Goal: Task Accomplishment & Management: Manage account settings

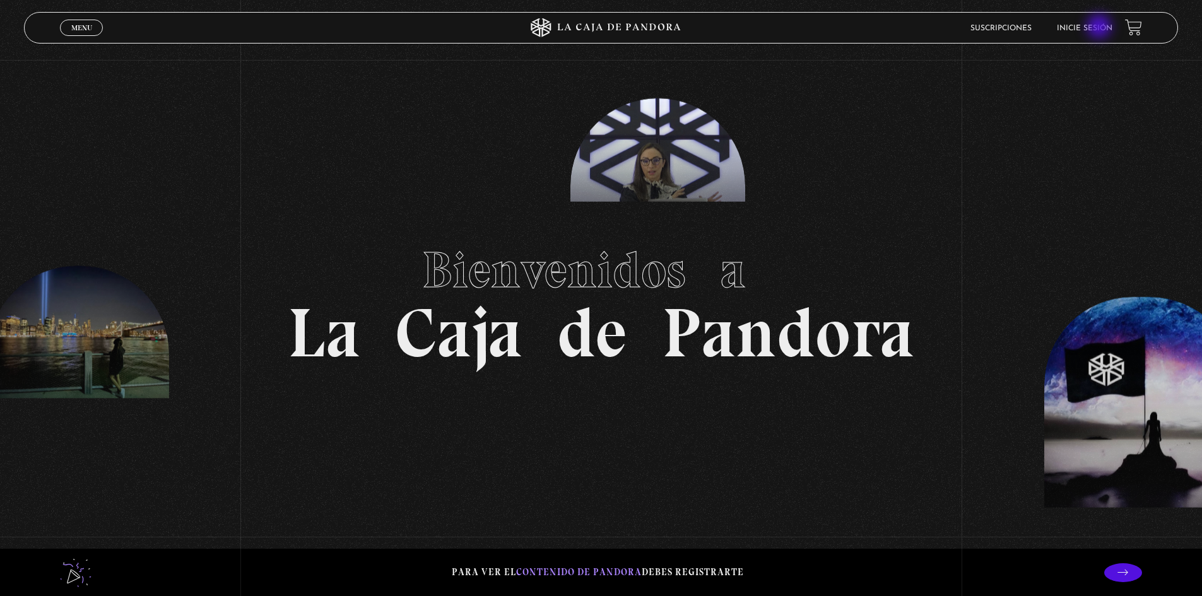
click at [1100, 28] on link "Inicie sesión" at bounding box center [1085, 29] width 56 height 8
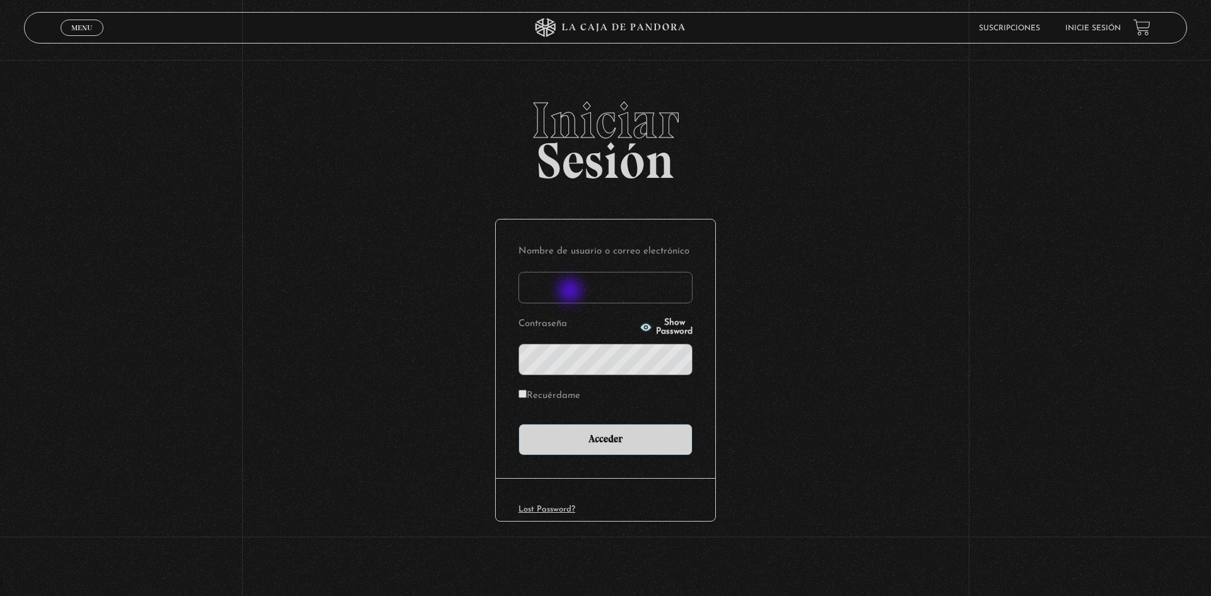
click at [573, 287] on input "Nombre de usuario o correo electrónico" at bounding box center [605, 288] width 174 height 32
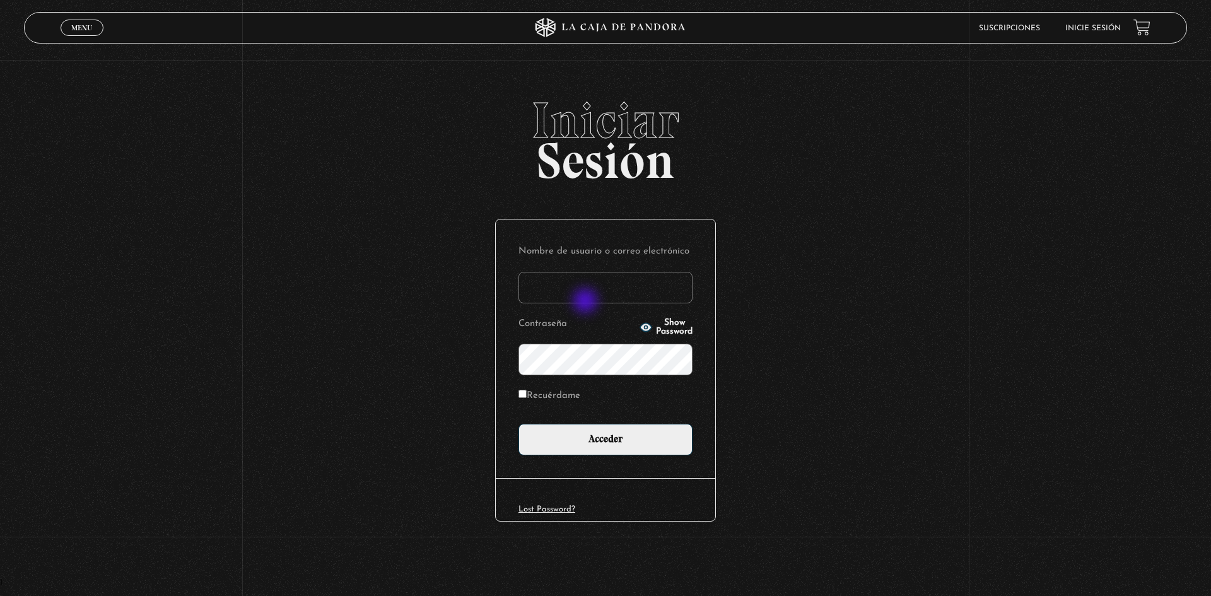
type input "rosibel.corrales39@gmail.com"
click at [518, 424] on input "Acceder" at bounding box center [605, 440] width 174 height 32
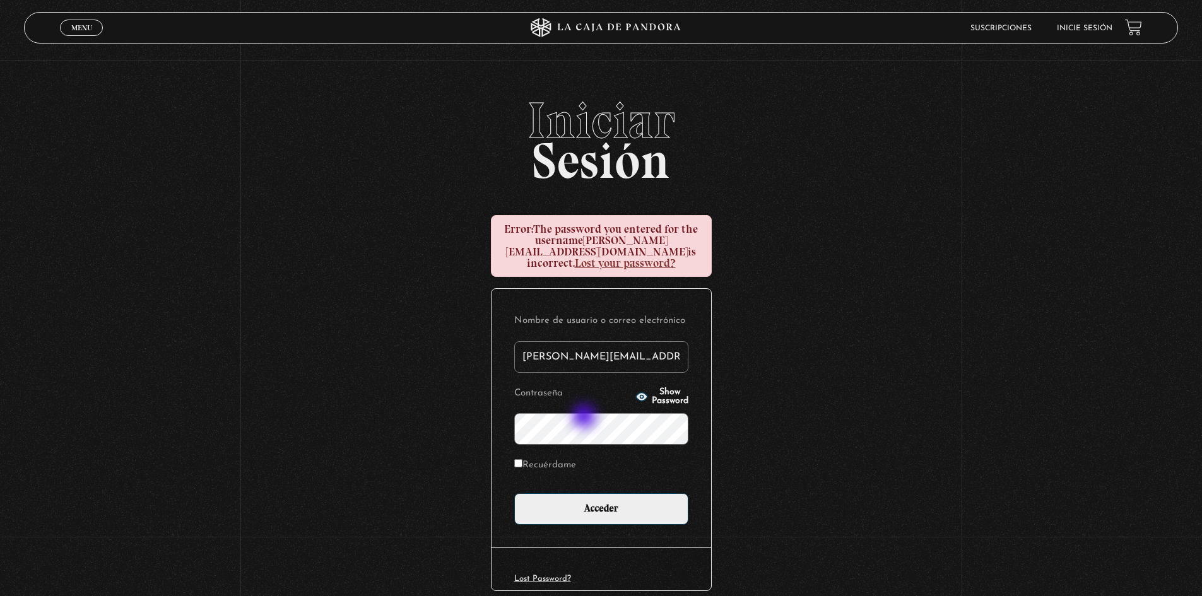
click at [514, 493] on input "Acceder" at bounding box center [601, 509] width 174 height 32
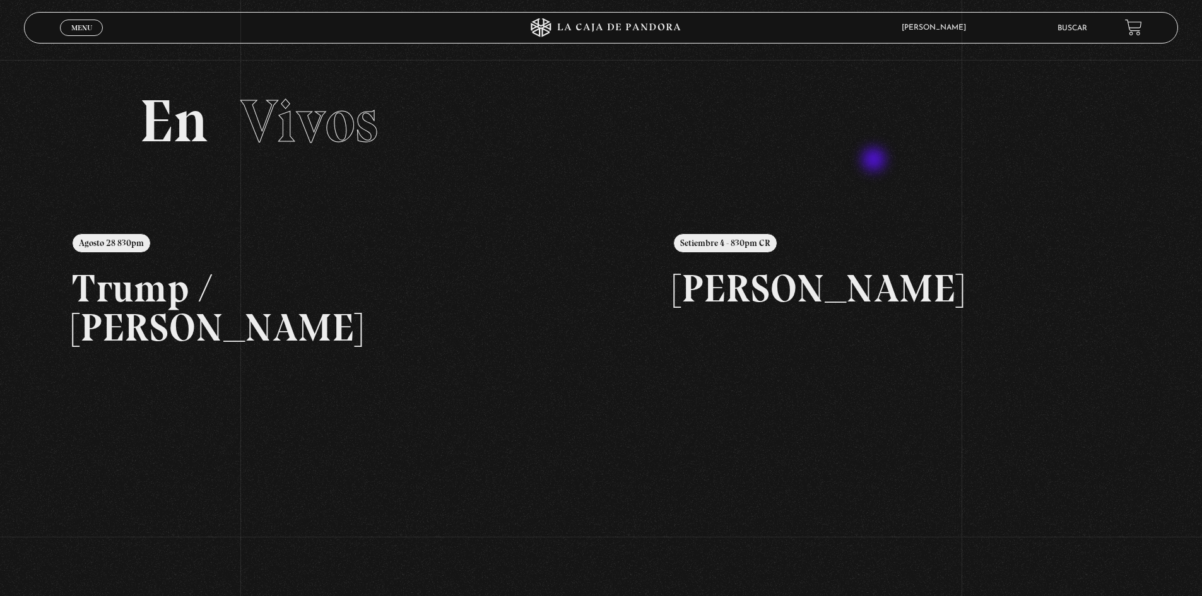
scroll to position [63, 0]
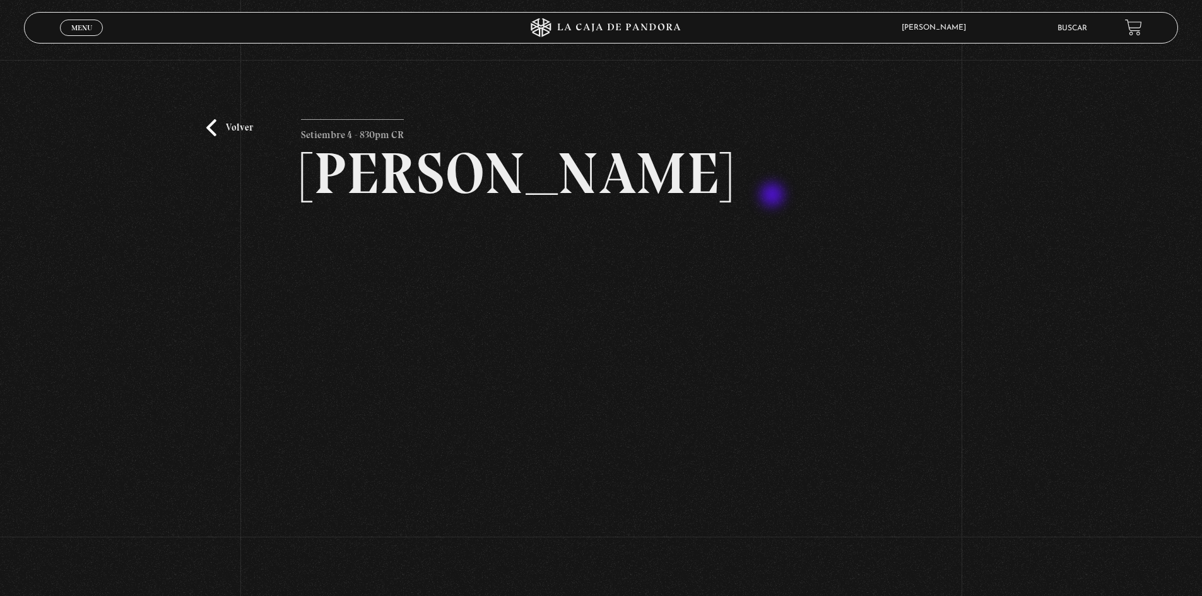
scroll to position [63, 0]
